Goal: Task Accomplishment & Management: Manage account settings

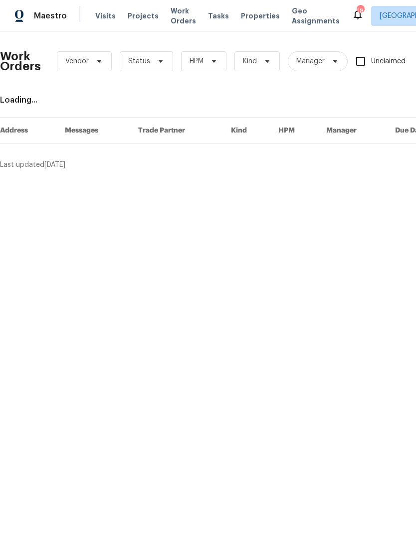
click at [179, 13] on span "Work Orders" at bounding box center [182, 16] width 25 height 20
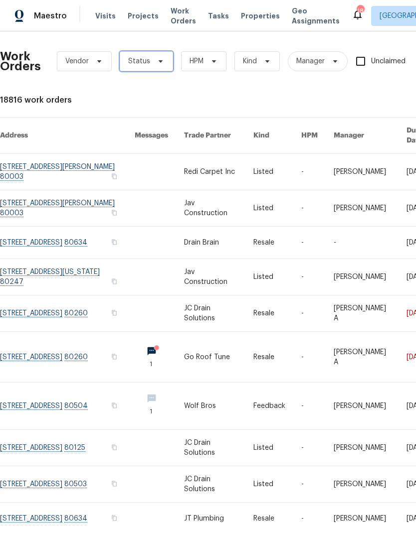
click at [157, 68] on span "Status" at bounding box center [146, 61] width 53 height 20
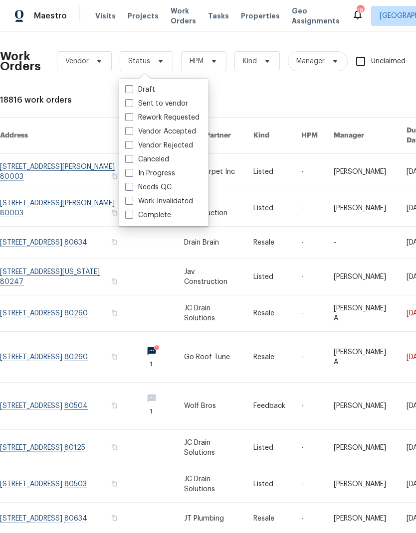
click at [147, 186] on label "Needs QC" at bounding box center [148, 187] width 46 height 10
click at [132, 186] on input "Needs QC" at bounding box center [128, 185] width 6 height 6
checkbox input "true"
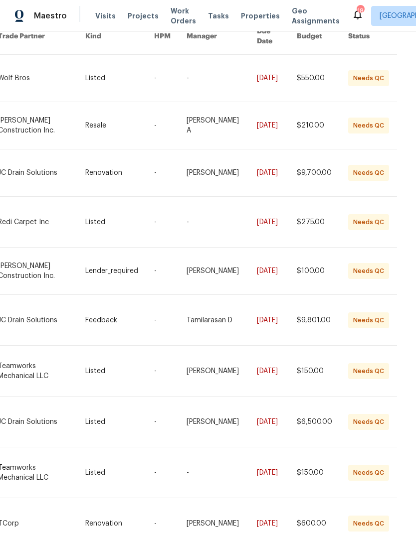
scroll to position [99, 176]
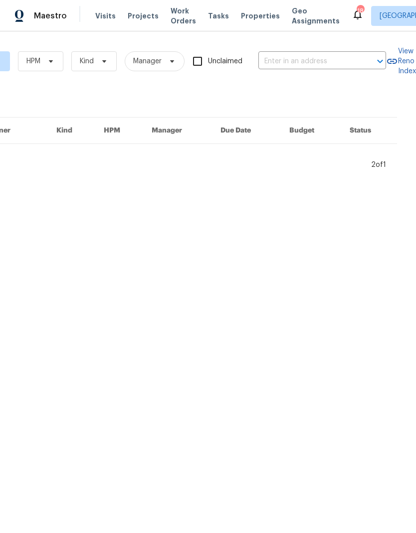
scroll to position [0, 176]
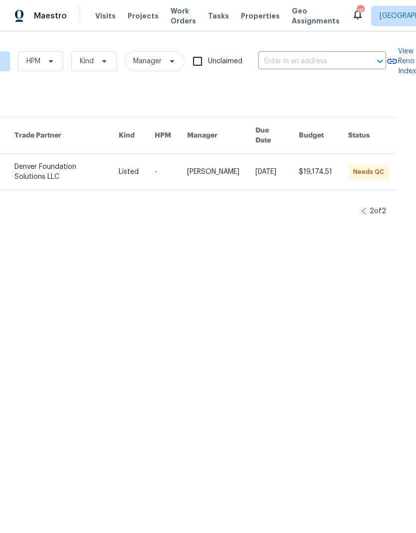
click at [141, 158] on link at bounding box center [137, 172] width 36 height 36
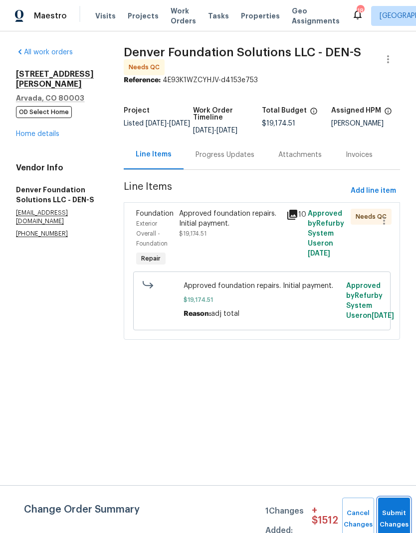
click at [389, 510] on button "Submit Changes" at bounding box center [394, 519] width 32 height 43
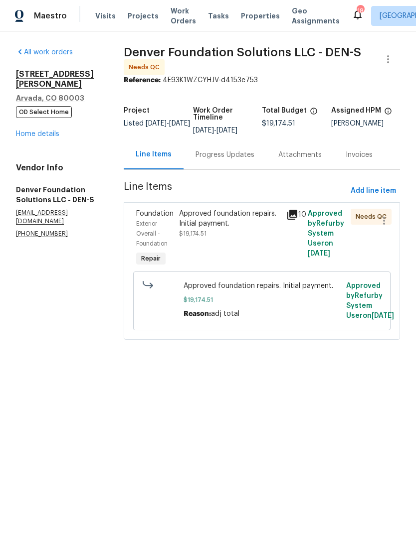
click at [245, 236] on div "Approved foundation repairs. Initial payment. $19,174.51" at bounding box center [229, 224] width 101 height 30
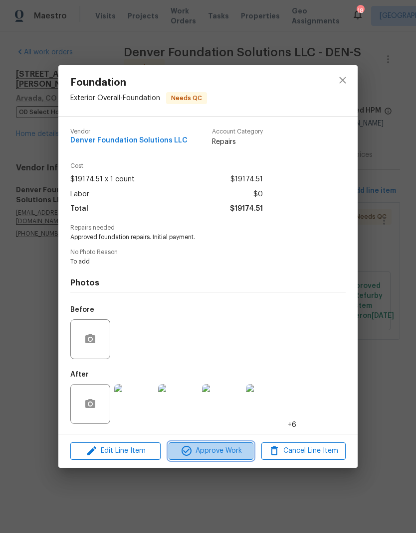
click at [225, 450] on span "Approve Work" at bounding box center [210, 451] width 78 height 12
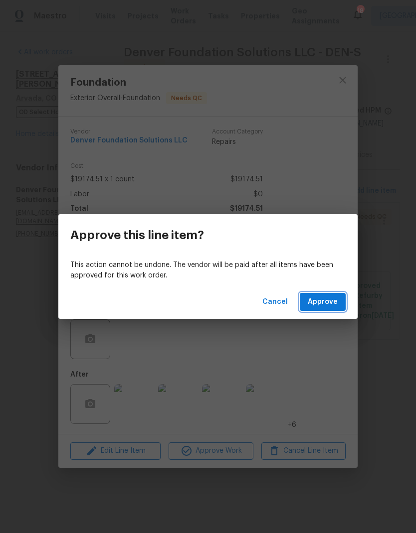
click at [325, 301] on span "Approve" at bounding box center [323, 302] width 30 height 12
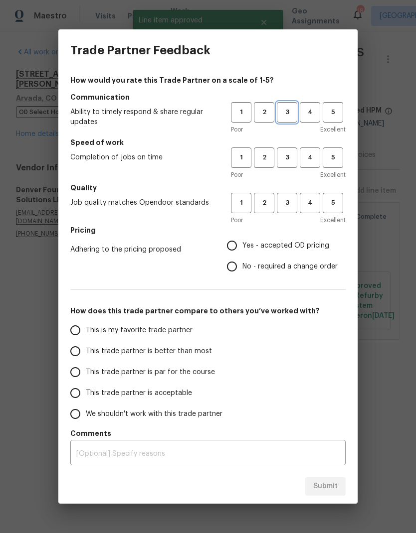
click at [290, 113] on span "3" at bounding box center [287, 112] width 18 height 11
click at [288, 157] on span "3" at bounding box center [287, 157] width 18 height 11
click at [289, 205] on span "3" at bounding box center [287, 202] width 18 height 11
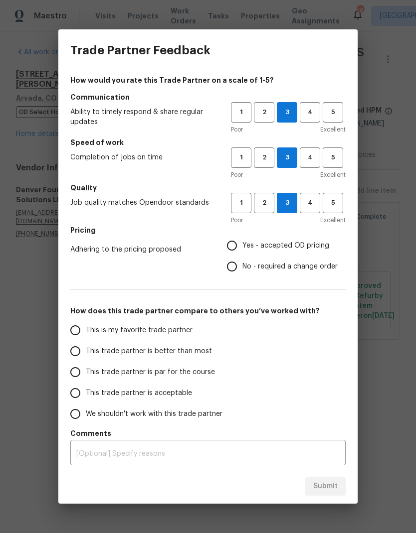
click at [77, 375] on input "This trade partner is par for the course" at bounding box center [75, 372] width 21 height 21
radio input "true"
click at [236, 246] on input "Yes - accepted OD pricing" at bounding box center [231, 245] width 21 height 21
click at [331, 487] on span "Submit" at bounding box center [325, 487] width 24 height 12
radio input "false"
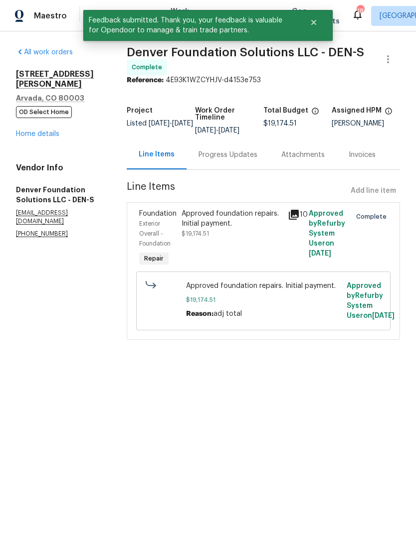
click at [42, 134] on div "All work orders [STREET_ADDRESS][PERSON_NAME] OD Select Home Home details Vendo…" at bounding box center [59, 142] width 87 height 191
click at [40, 131] on link "Home details" at bounding box center [37, 134] width 43 height 7
